Goal: Find specific page/section

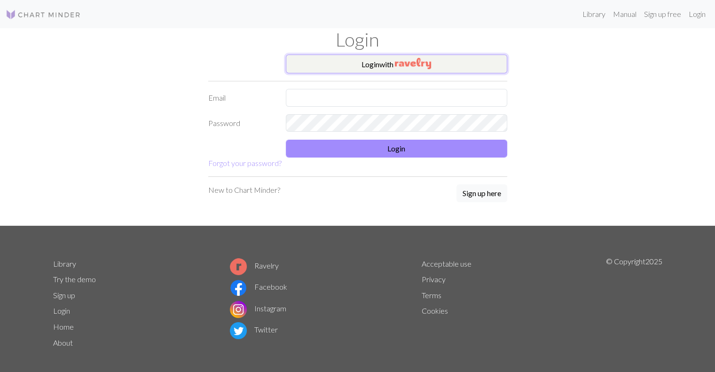
click at [387, 65] on button "Login with" at bounding box center [396, 64] width 221 height 19
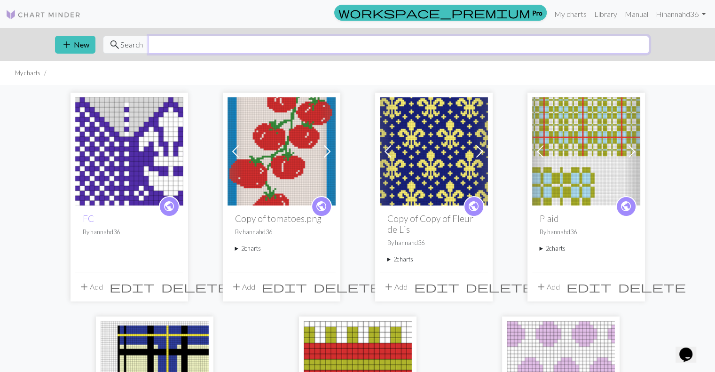
click at [381, 44] on input "text" at bounding box center [399, 45] width 501 height 18
type input "lighthouse"
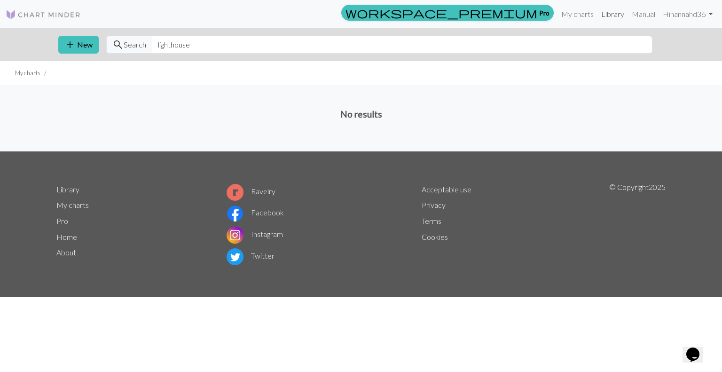
click at [610, 12] on link "Library" at bounding box center [613, 14] width 31 height 19
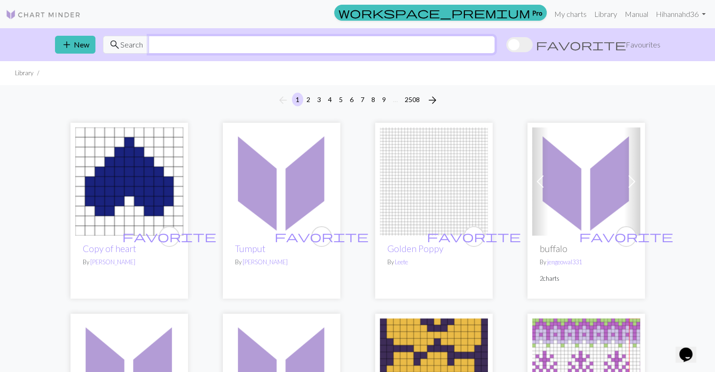
click at [280, 44] on input "text" at bounding box center [322, 45] width 347 height 18
type input "lighthouse"
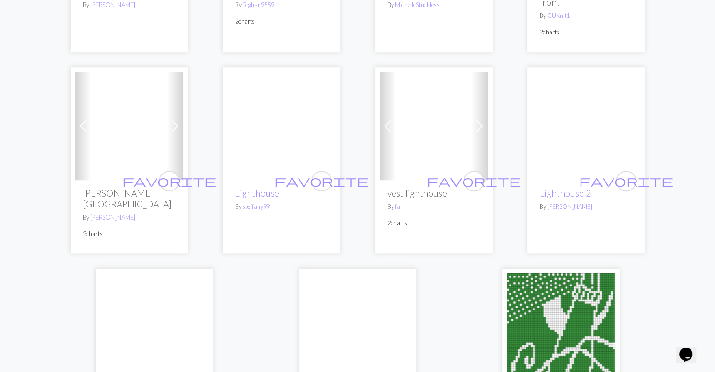
scroll to position [996, 0]
